Goal: Task Accomplishment & Management: Manage account settings

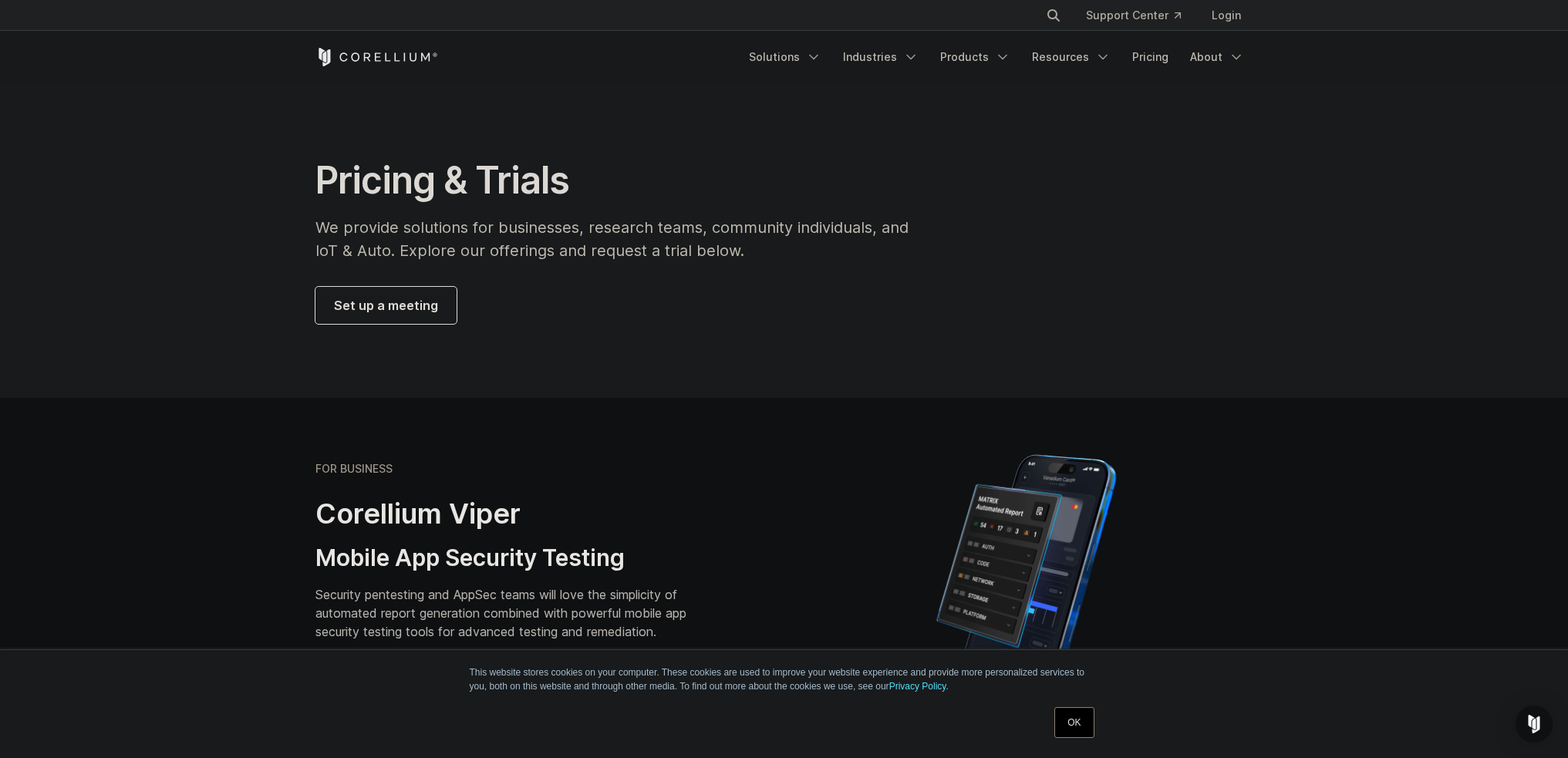
click at [1082, 711] on link "OK" at bounding box center [1074, 722] width 40 height 31
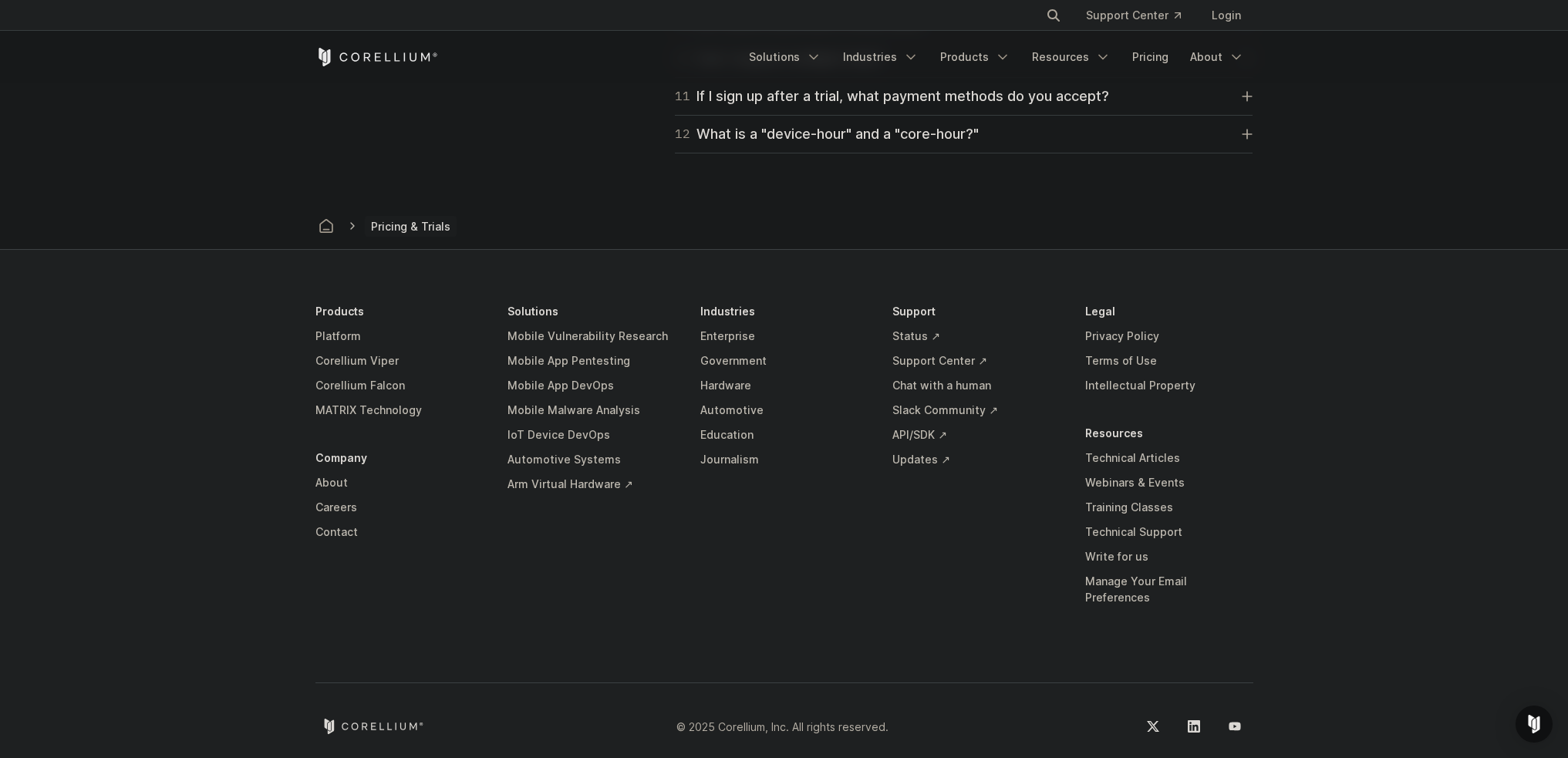
scroll to position [2624, 0]
click at [1144, 579] on link "Manage Your Email Preferences" at bounding box center [1169, 587] width 168 height 41
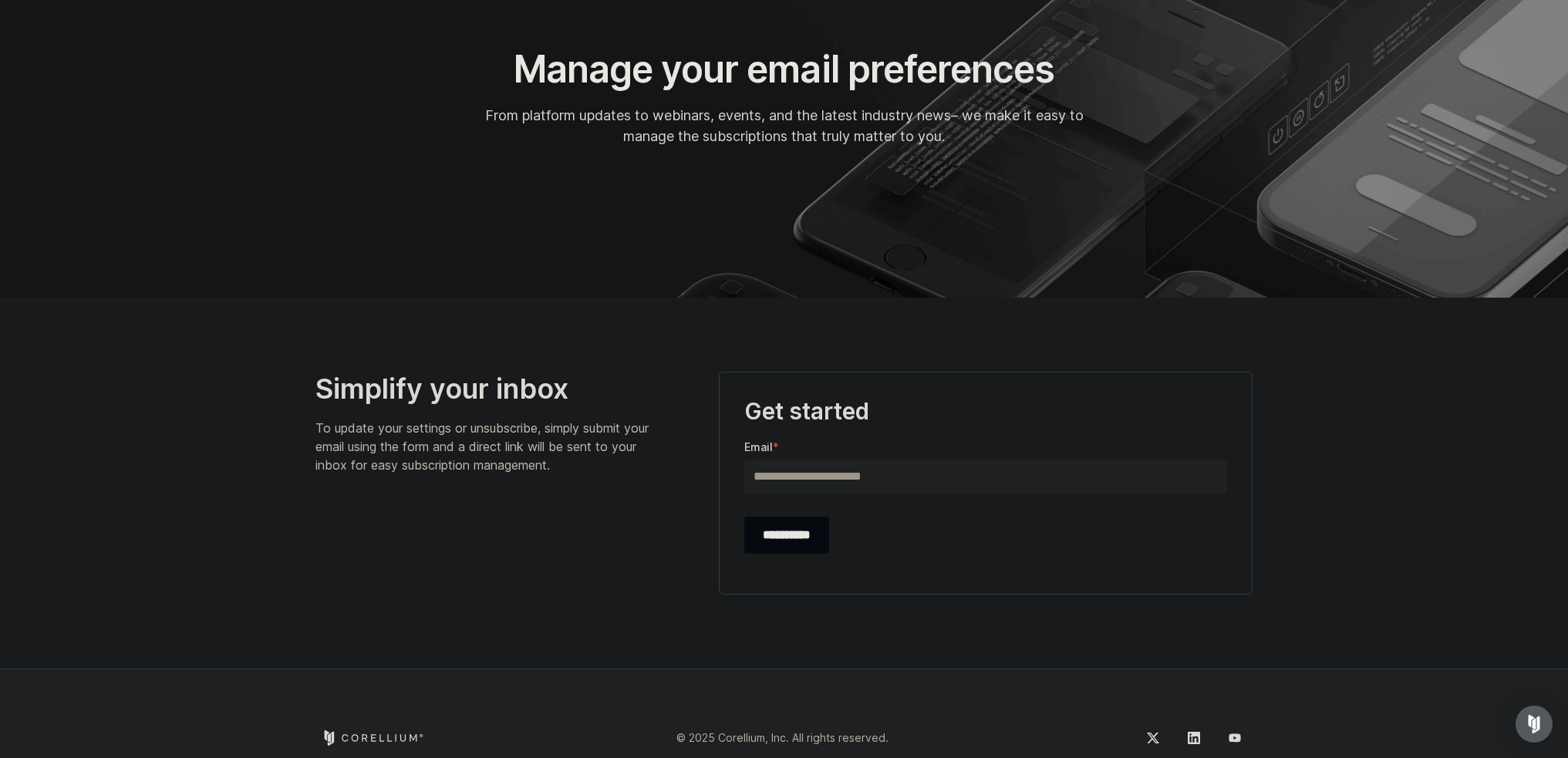
scroll to position [168, 0]
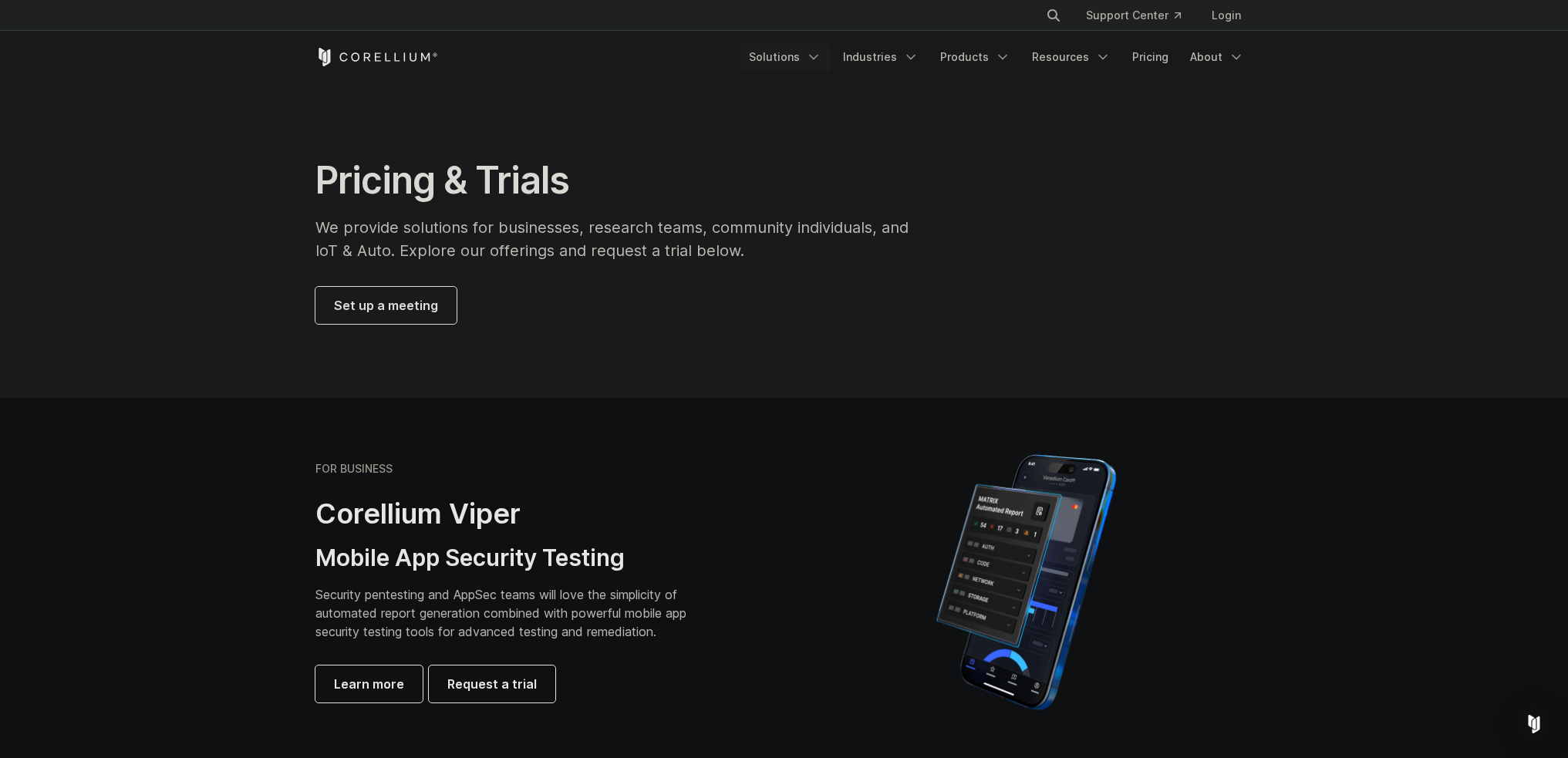
click at [818, 53] on icon "Navigation Menu" at bounding box center [813, 57] width 16 height 16
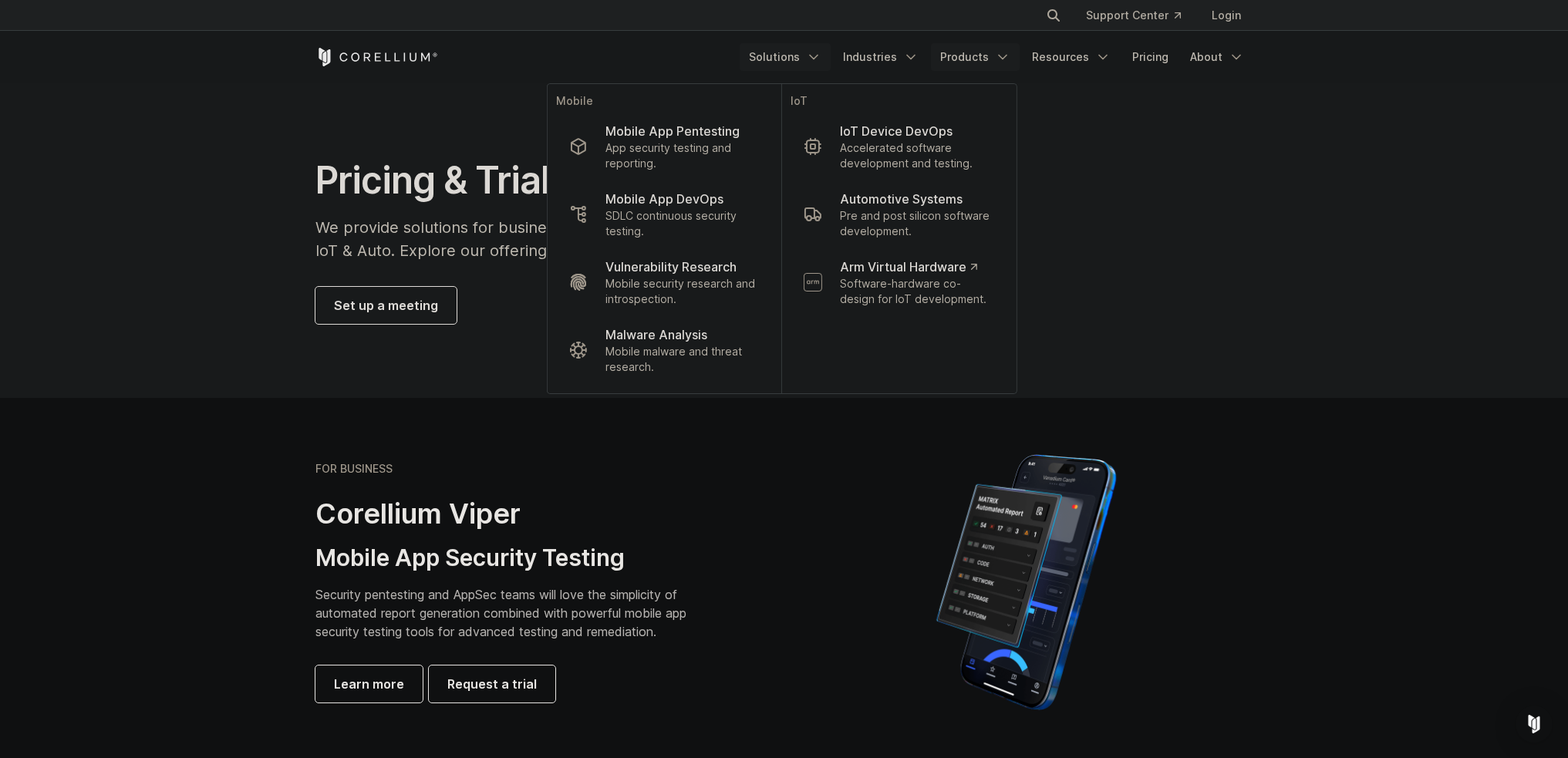
click at [993, 57] on link "Products" at bounding box center [975, 57] width 88 height 28
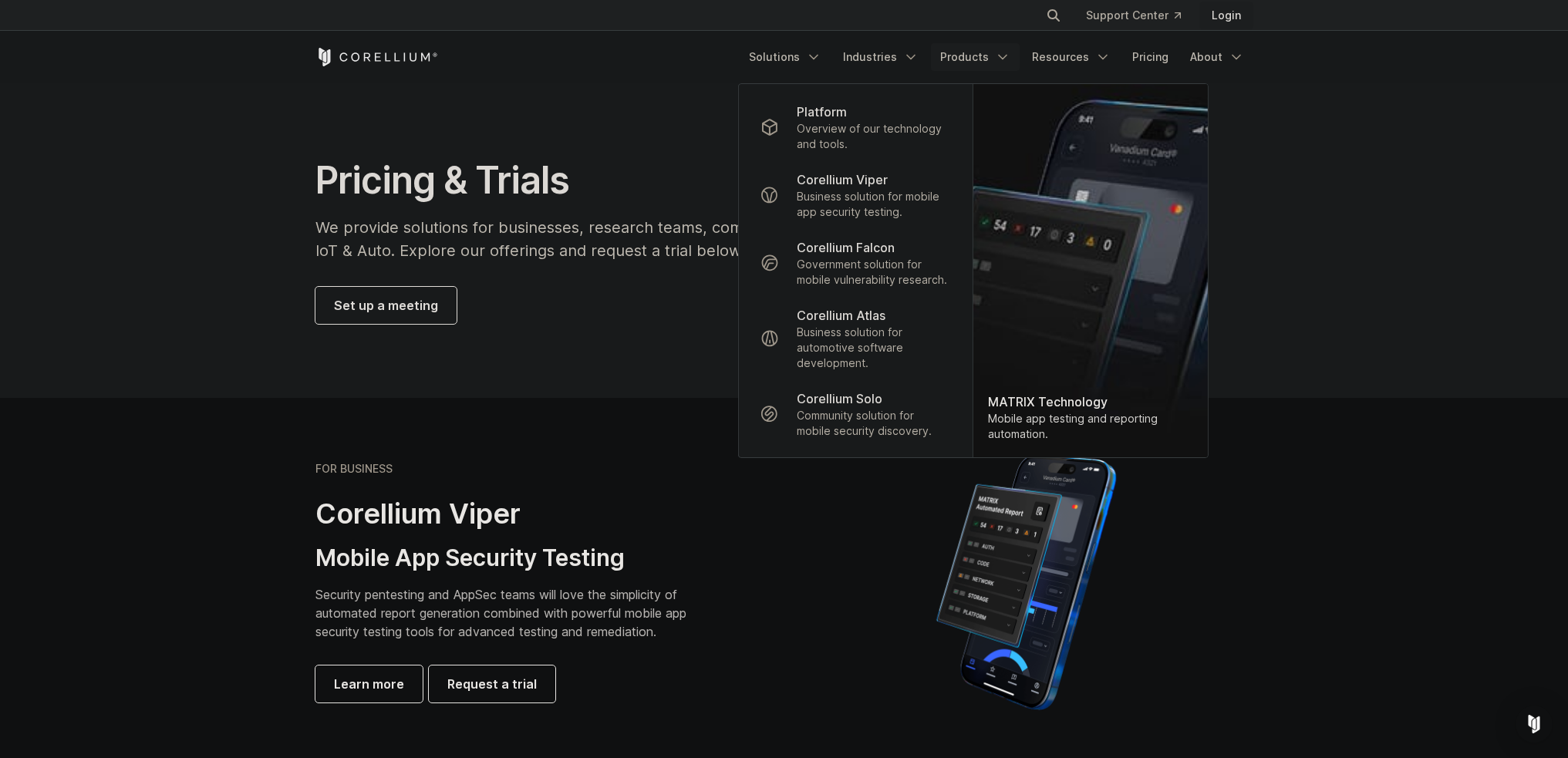
click at [1211, 15] on link "Login" at bounding box center [1227, 16] width 54 height 28
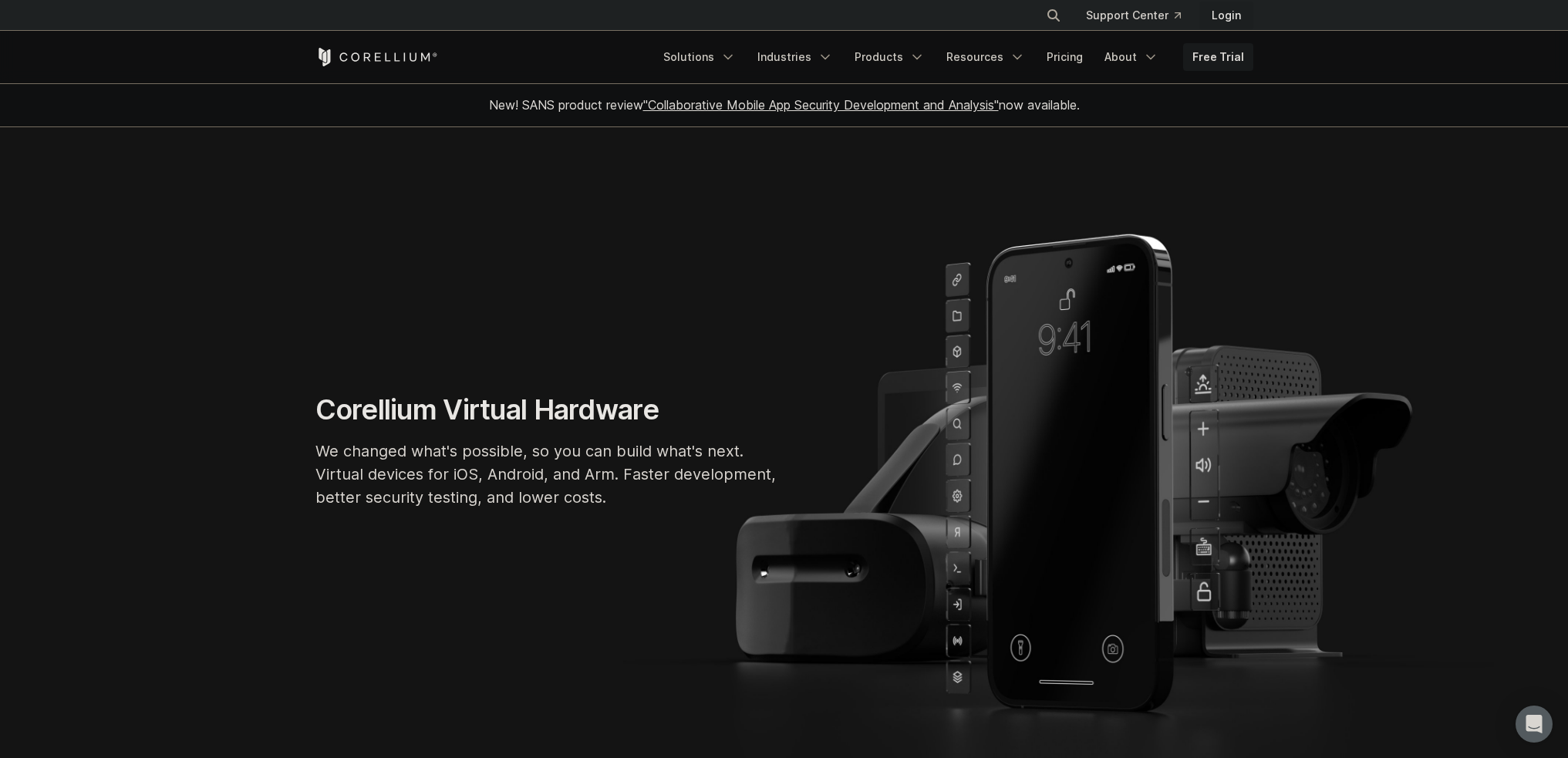
click at [1233, 12] on link "Login" at bounding box center [1227, 16] width 54 height 28
